Goal: Task Accomplishment & Management: Manage account settings

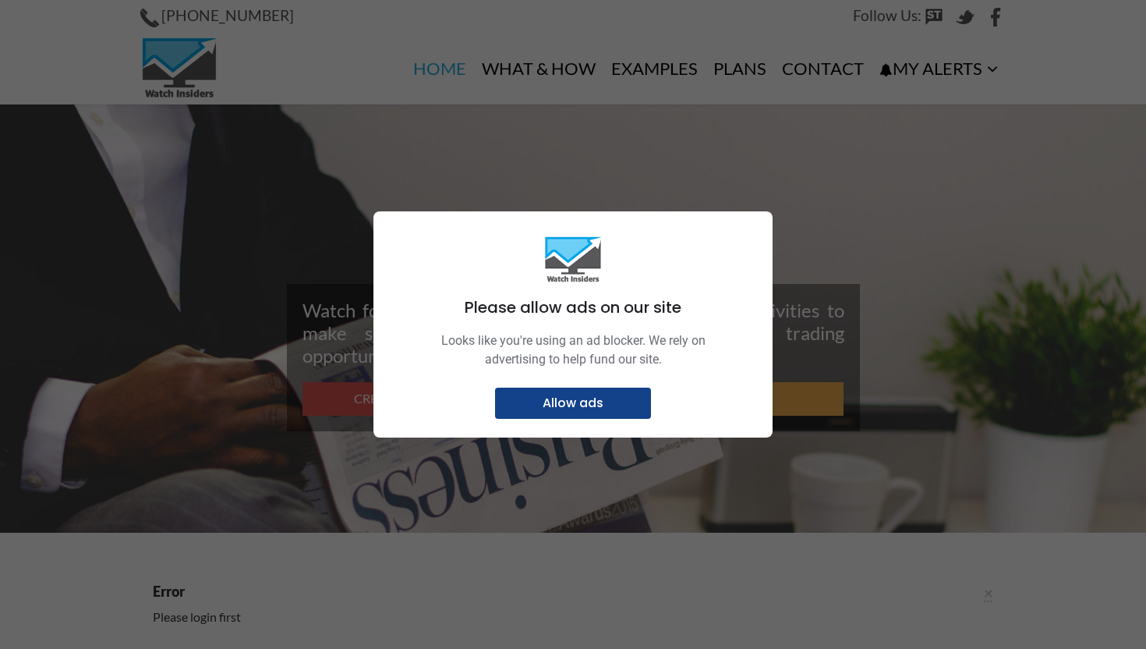
type input "[EMAIL_ADDRESS][DOMAIN_NAME]"
click at [589, 402] on p "Allow ads" at bounding box center [572, 403] width 137 height 16
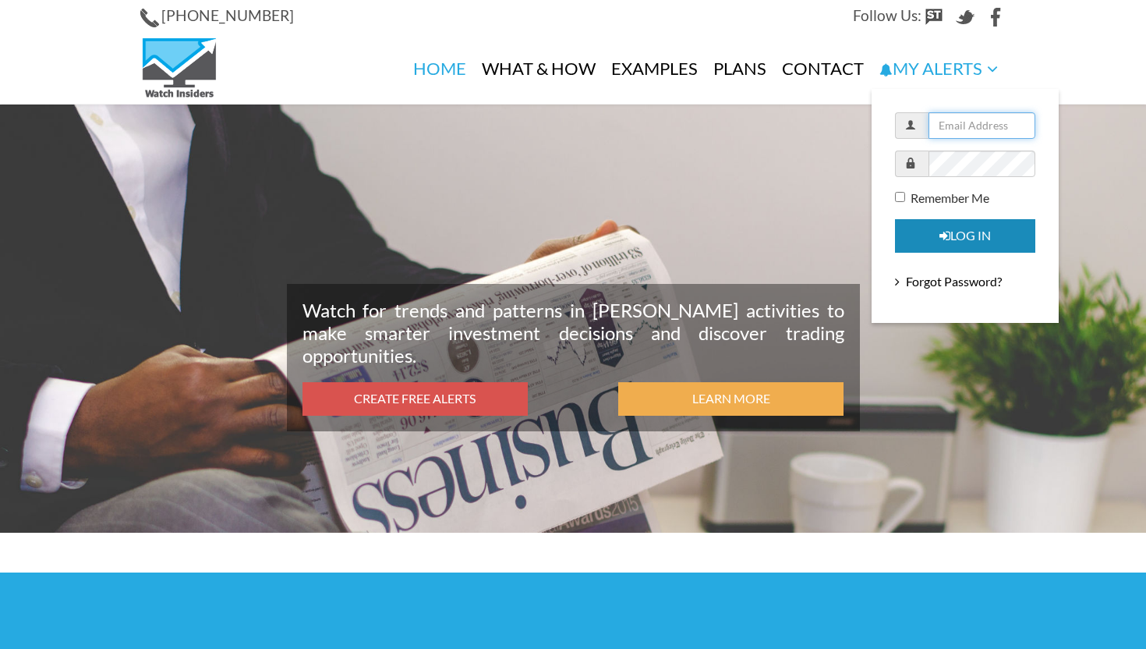
type input "[EMAIL_ADDRESS][DOMAIN_NAME]"
click at [942, 243] on button "Log in" at bounding box center [965, 236] width 140 height 34
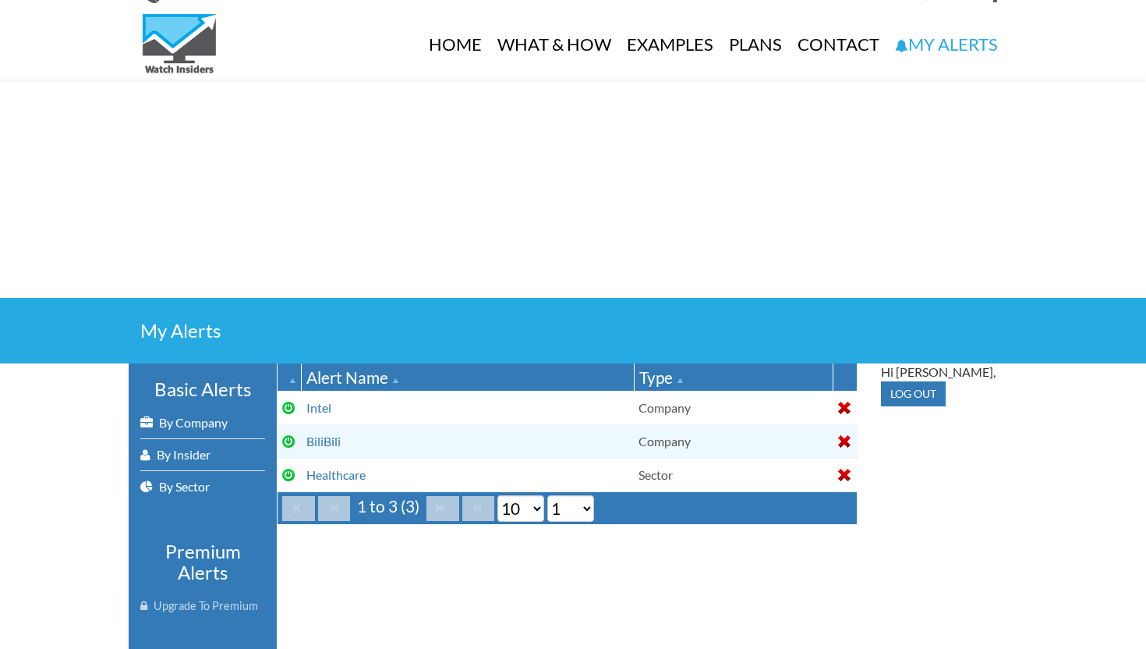
scroll to position [27, 0]
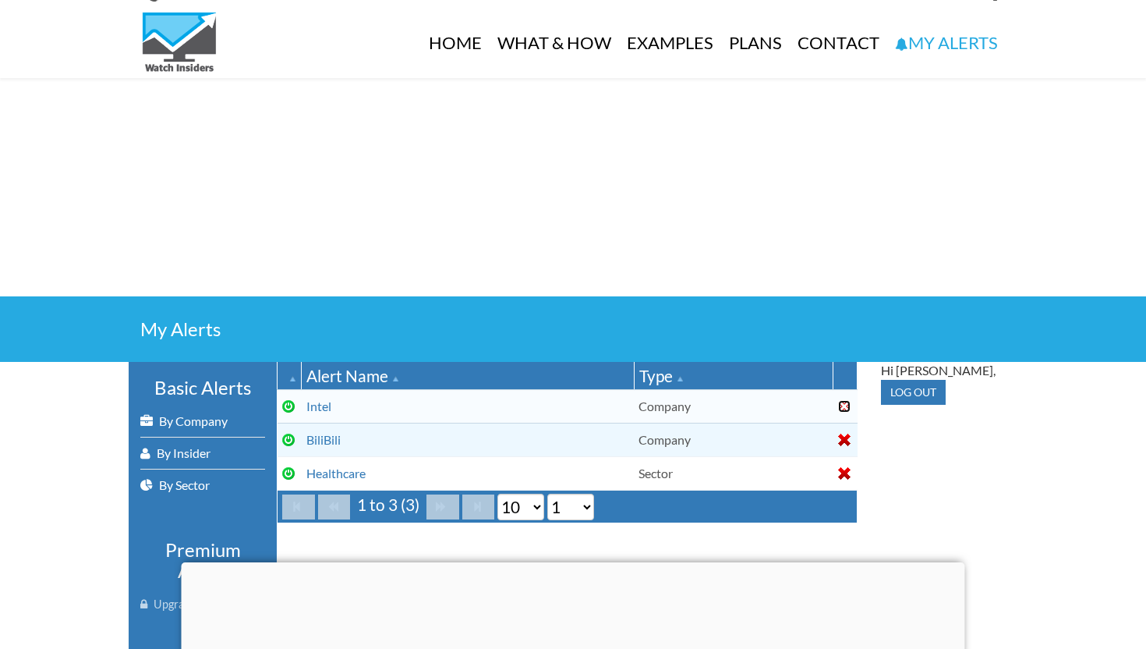
click at [845, 404] on div at bounding box center [844, 406] width 12 height 12
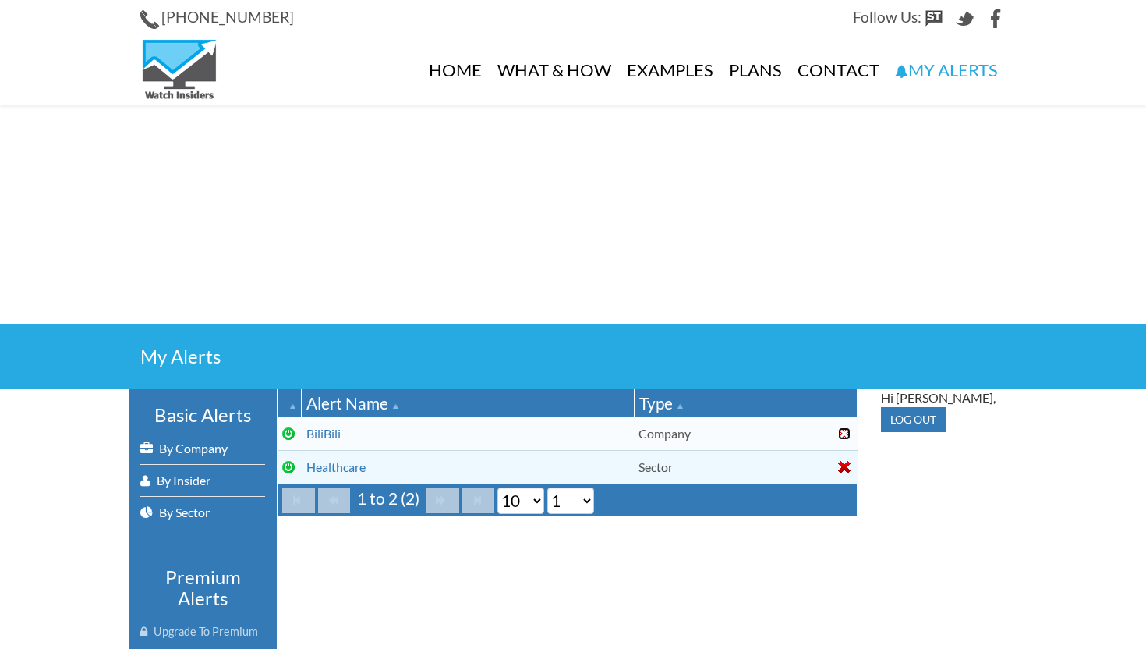
click at [845, 434] on div at bounding box center [844, 433] width 12 height 12
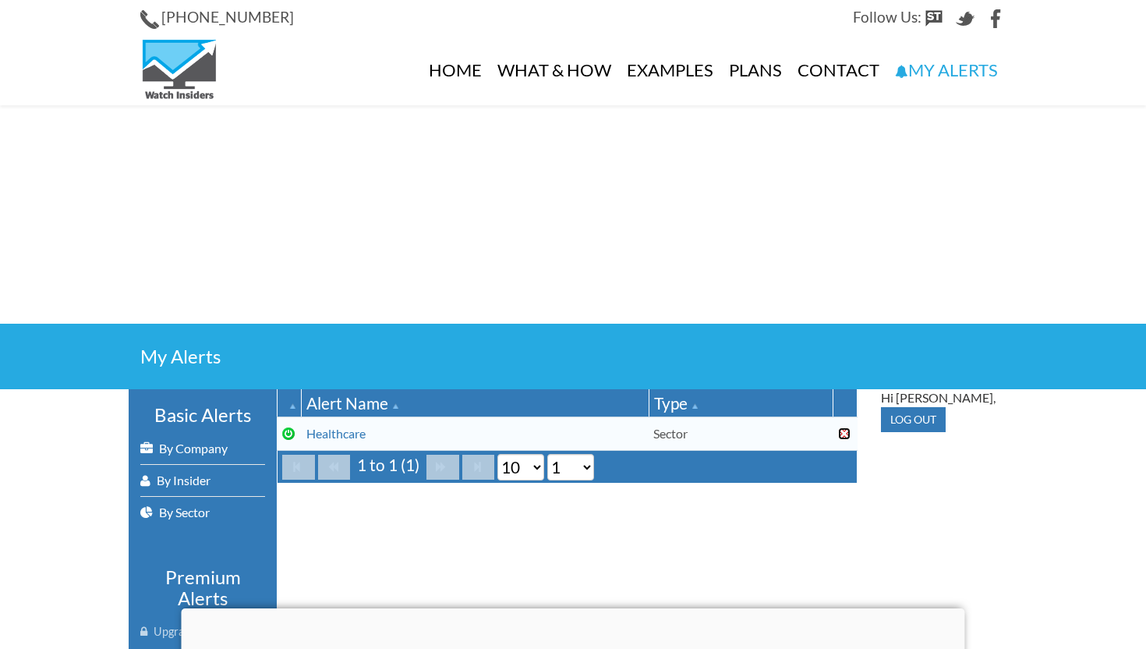
click at [846, 435] on div at bounding box center [844, 433] width 12 height 12
